Goal: Task Accomplishment & Management: Use online tool/utility

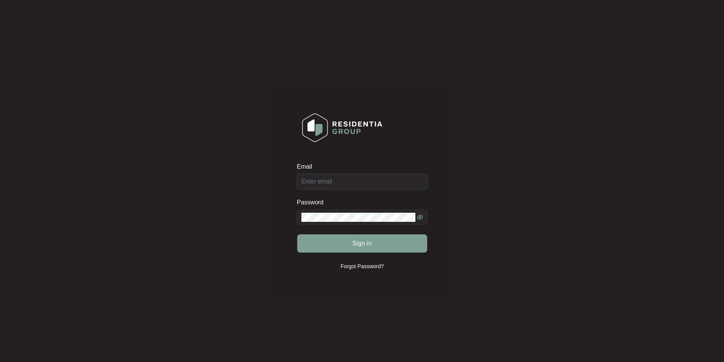
click at [344, 186] on input "Email" at bounding box center [362, 181] width 131 height 15
type input "[EMAIL_ADDRESS][DOMAIN_NAME]"
click at [297, 234] on button "Sign in" at bounding box center [362, 243] width 130 height 18
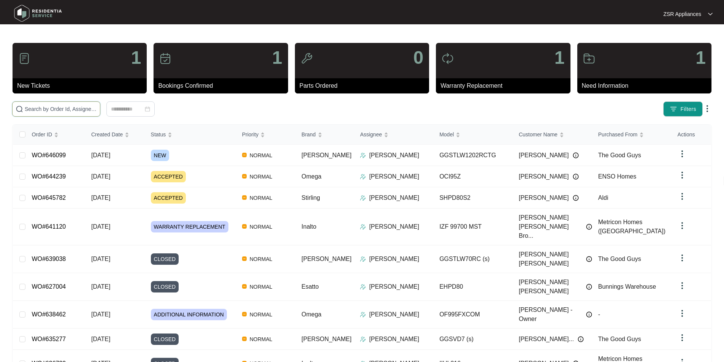
click at [97, 106] on input "text" at bounding box center [61, 109] width 72 height 8
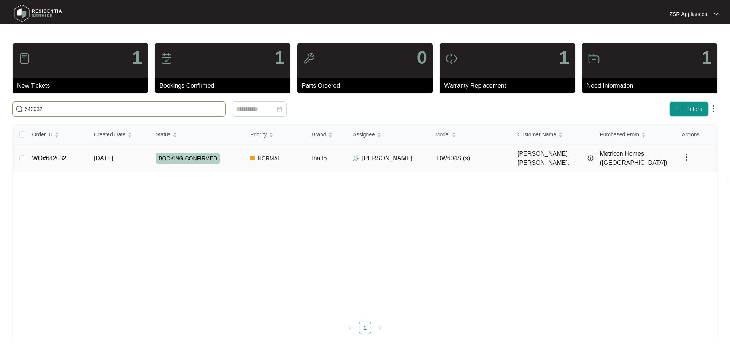
type input "642032"
click at [44, 155] on link "WO#642032" at bounding box center [49, 158] width 34 height 6
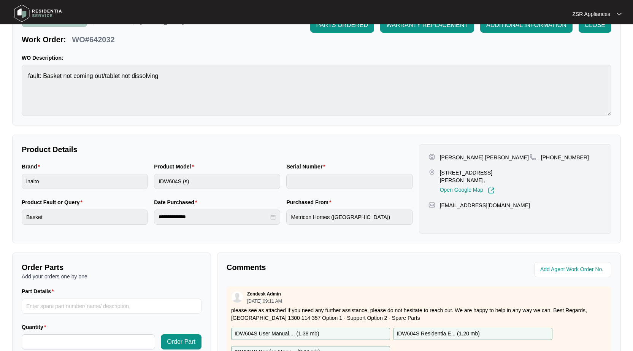
scroll to position [114, 0]
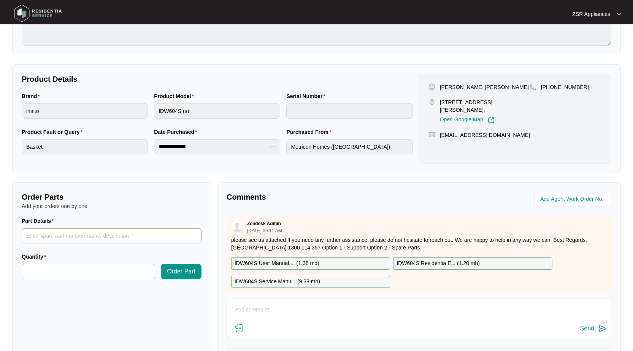
click at [88, 237] on input "Part Details" at bounding box center [112, 235] width 180 height 15
paste input "SP13050"
type input "SP13050 seal"
type input "*"
click at [179, 276] on button "Order Part" at bounding box center [181, 271] width 41 height 15
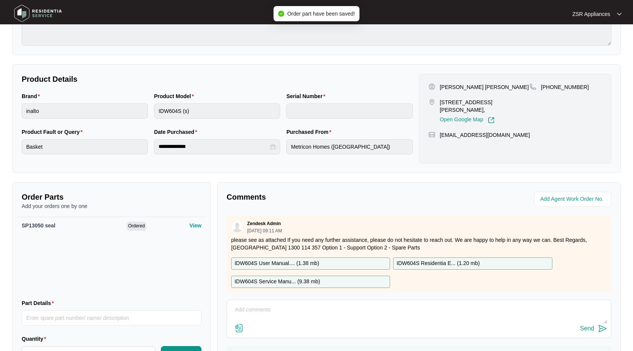
scroll to position [155, 0]
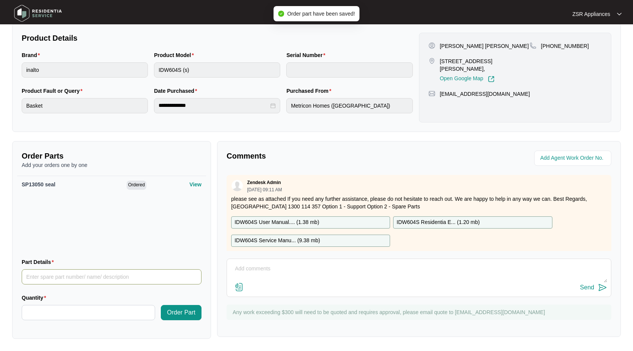
click at [82, 274] on input "Part Details" at bounding box center [112, 276] width 180 height 15
paste input "SP12334"
type input "SP12334 mian pcb"
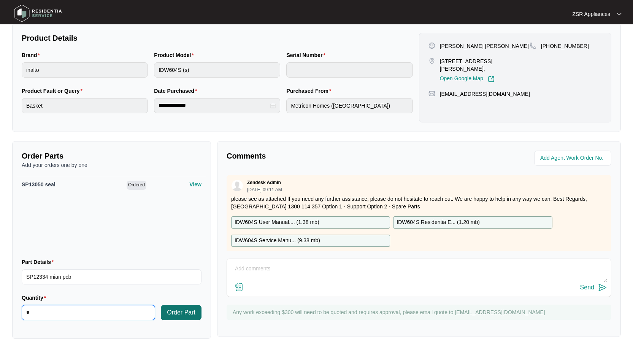
type input "*"
click at [169, 318] on button "Order Part" at bounding box center [181, 312] width 41 height 15
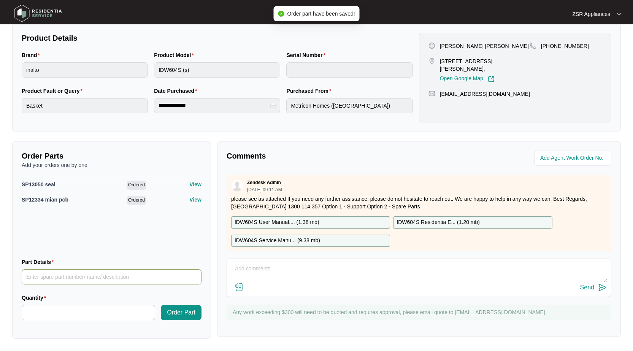
click at [146, 274] on input "Part Details" at bounding box center [112, 276] width 180 height 15
paste input "SP10618"
type input "SP10618 thermostat"
click at [115, 306] on input "Quantity" at bounding box center [88, 312] width 133 height 14
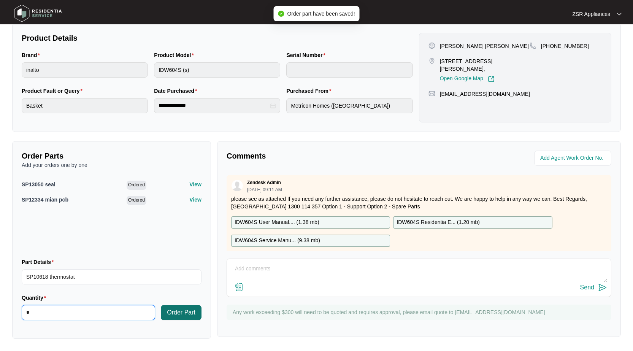
type input "*"
click at [169, 320] on div "Order Part" at bounding box center [181, 311] width 46 height 36
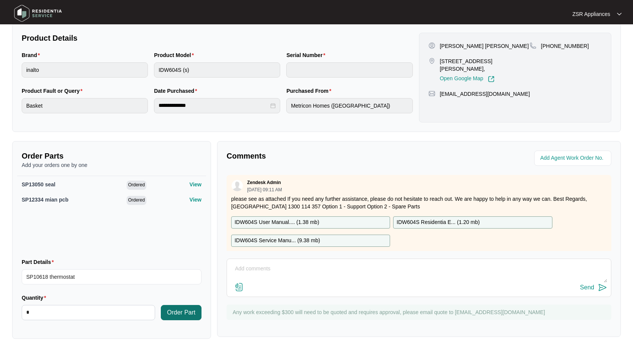
click at [188, 312] on span "Order Part" at bounding box center [181, 312] width 28 height 9
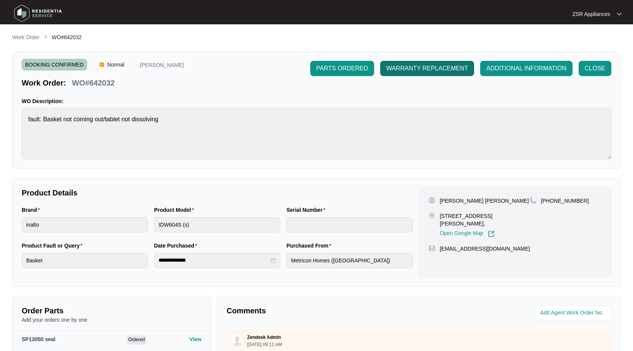
scroll to position [0, 0]
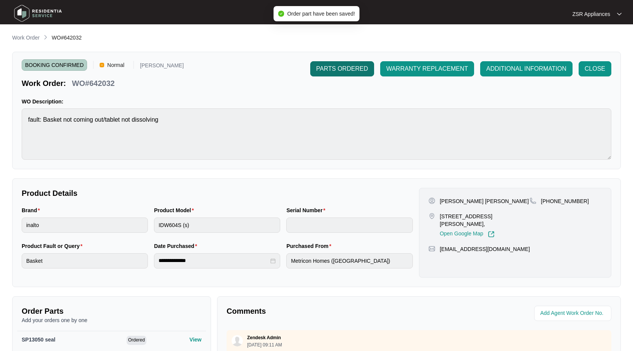
click at [347, 70] on span "PARTS ORDERED" at bounding box center [342, 68] width 52 height 9
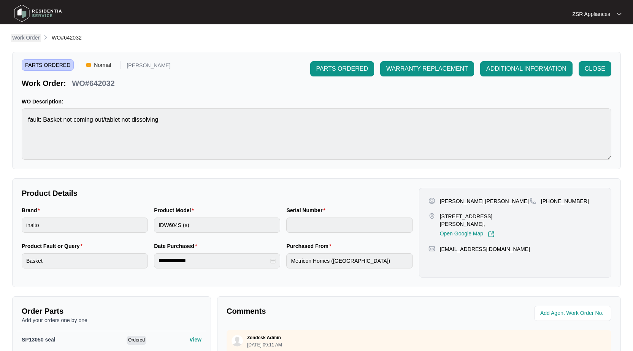
click at [26, 34] on p "Work Order" at bounding box center [25, 38] width 27 height 8
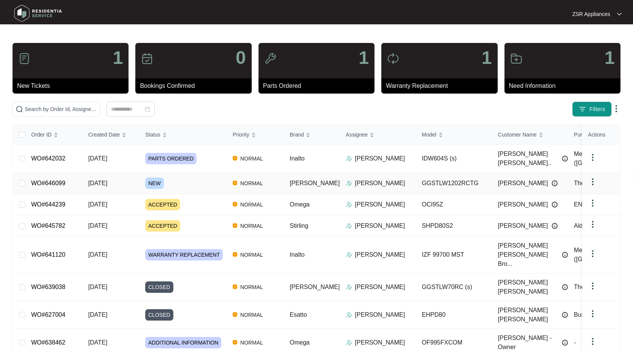
click at [52, 180] on link "WO#646099" at bounding box center [48, 183] width 34 height 6
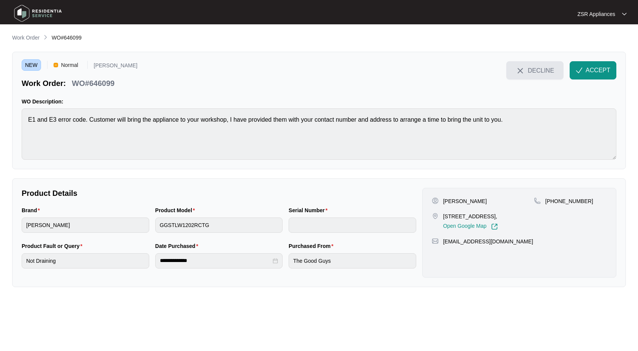
click at [522, 67] on img "button" at bounding box center [520, 70] width 9 height 9
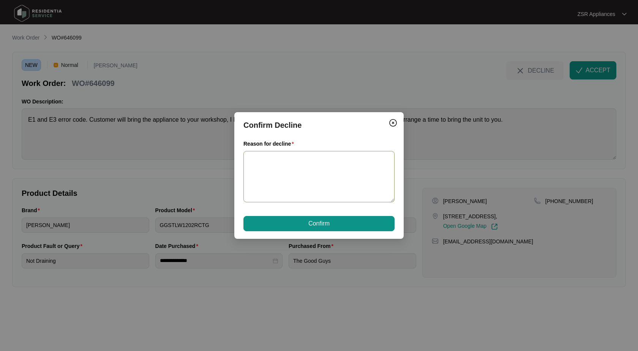
click at [289, 167] on textarea "Reason for decline" at bounding box center [319, 176] width 151 height 51
type textarea "We do not take units in at workshop We only do onsite repairs"
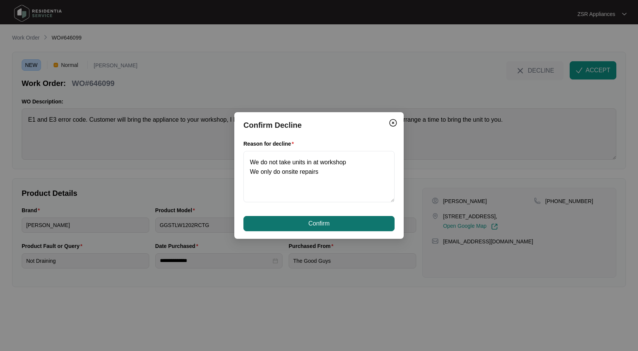
click at [314, 224] on span "Confirm" at bounding box center [319, 223] width 21 height 9
